Goal: Find specific page/section: Find specific page/section

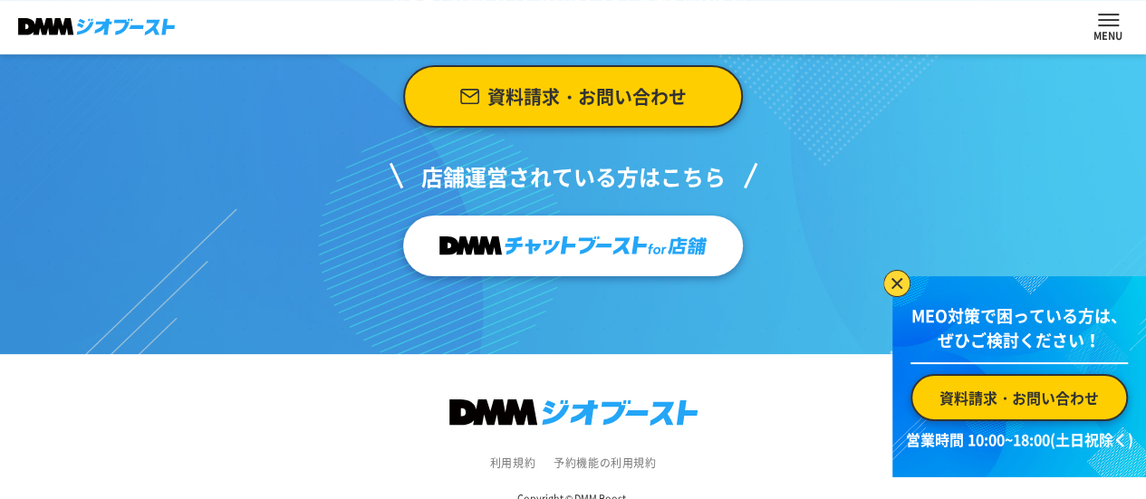
scroll to position [7105, 0]
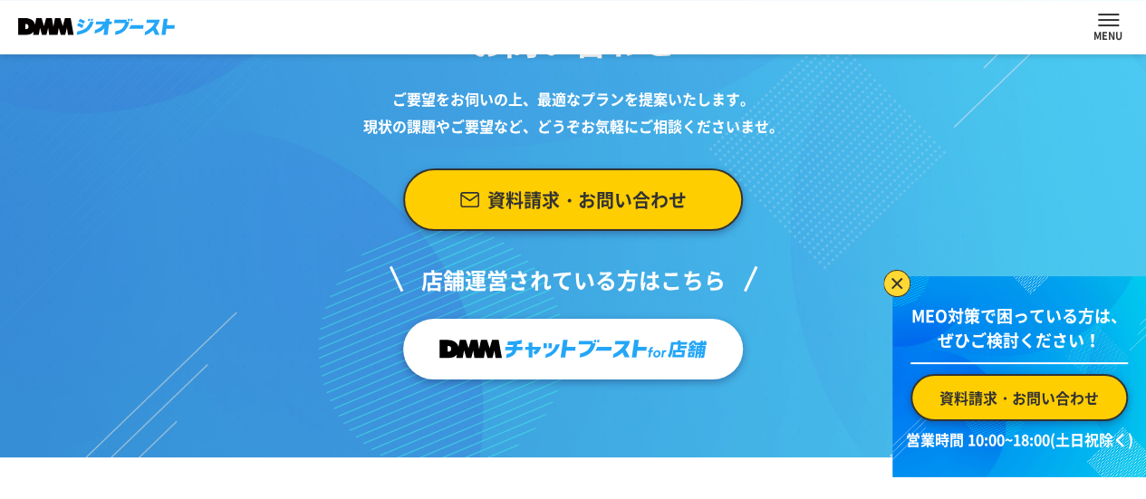
click at [788, 446] on div "ご要望をお伺いの上、 最適なプランを提案いたします。 現状の課題やご要望など、 どうぞお気軽にご相談くださいませ。 資料請求・お問い合わせ 店舗運営されている…" at bounding box center [573, 265] width 453 height 386
click at [1062, 416] on link "資料請求・お問い合わせ" at bounding box center [1018, 397] width 217 height 47
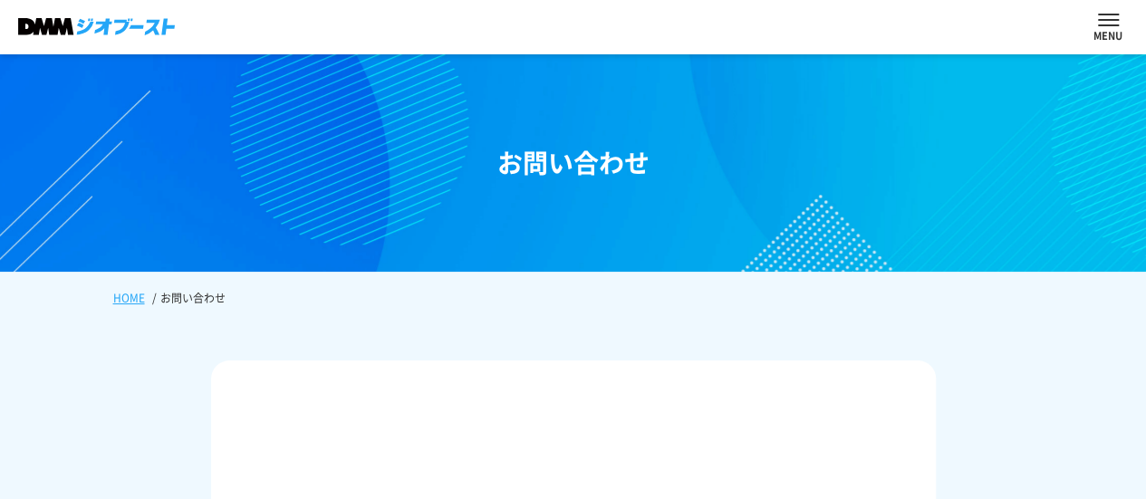
drag, startPoint x: 400, startPoint y: 351, endPoint x: 399, endPoint y: 312, distance: 39.9
click at [130, 23] on header "選ばれる理由 サービス内容 ご利用までの流れ よくある質問 ウェビナー 資料DL コラム パートナー 資料請求・お問い合わせ" at bounding box center [573, 27] width 1146 height 54
click at [122, 35] on img at bounding box center [96, 26] width 157 height 17
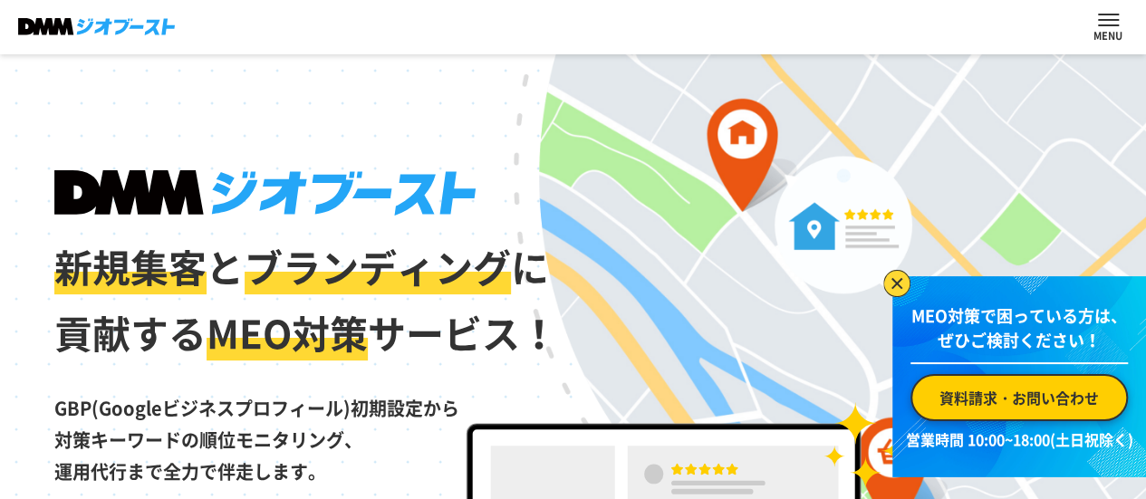
click at [1025, 398] on span "資料請求・お問い合わせ" at bounding box center [1018, 398] width 159 height 22
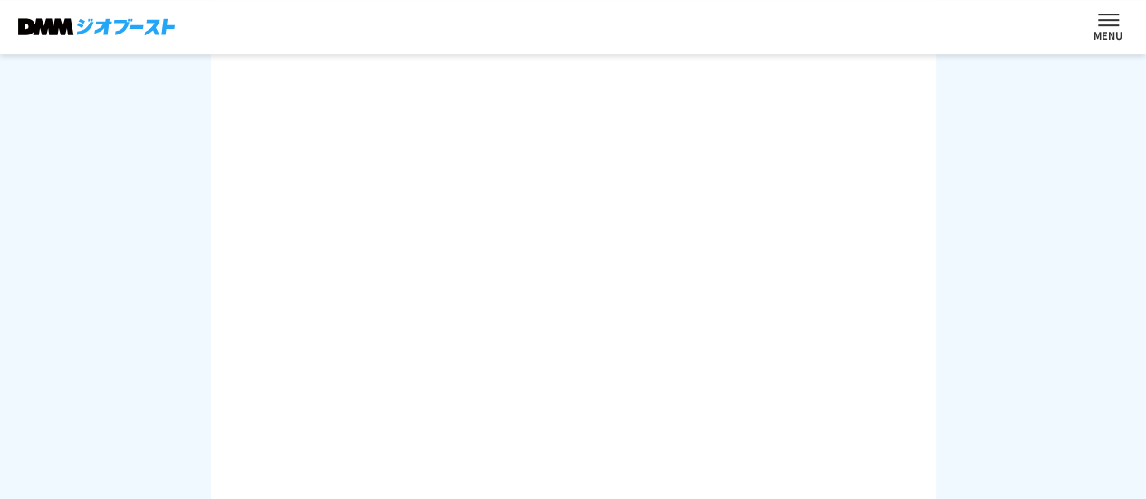
scroll to position [547, 0]
